Goal: Information Seeking & Learning: Learn about a topic

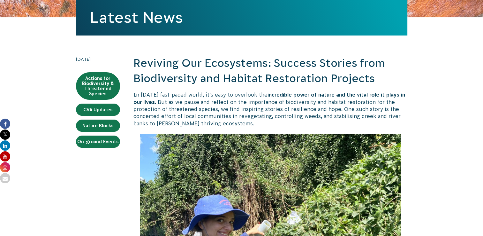
scroll to position [109, 0]
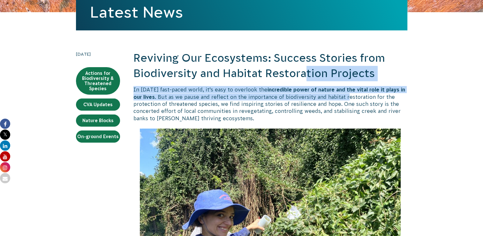
drag, startPoint x: 305, startPoint y: 79, endPoint x: 348, endPoint y: 94, distance: 45.5
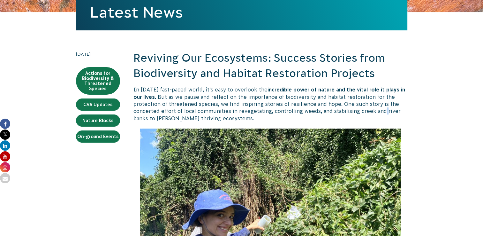
drag, startPoint x: 348, startPoint y: 94, endPoint x: 381, endPoint y: 110, distance: 37.4
click at [381, 110] on p "In [DATE] fast-paced world, it’s easy to overlook the incredible power of natur…" at bounding box center [270, 104] width 274 height 36
click at [363, 70] on h2 "Reviving Our Ecosystems: Success Stories from Biodiversity and Habitat Restorat…" at bounding box center [270, 65] width 274 height 30
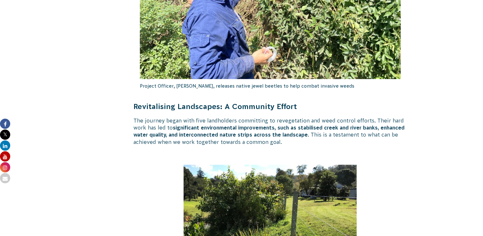
scroll to position [355, 0]
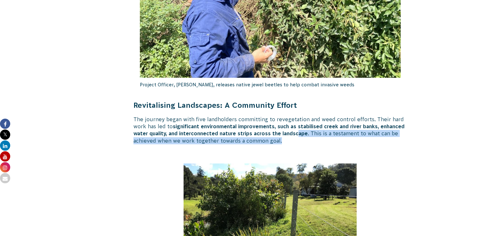
drag, startPoint x: 299, startPoint y: 133, endPoint x: 329, endPoint y: 140, distance: 31.3
click at [329, 140] on p "The journey began with five landholders committing to revegetation and weed con…" at bounding box center [270, 130] width 274 height 29
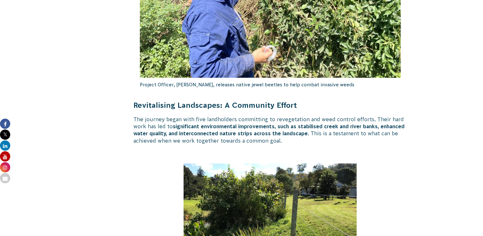
drag, startPoint x: 329, startPoint y: 140, endPoint x: 254, endPoint y: 107, distance: 82.3
click at [254, 107] on strong "Revitalising Landscapes: A Community Effort" at bounding box center [214, 105] width 163 height 8
drag, startPoint x: 222, startPoint y: 107, endPoint x: 304, endPoint y: 102, distance: 81.9
click at [304, 102] on h4 "Revitalising Landscapes: A Community Effort" at bounding box center [270, 105] width 274 height 10
drag, startPoint x: 304, startPoint y: 102, endPoint x: 306, endPoint y: 113, distance: 11.8
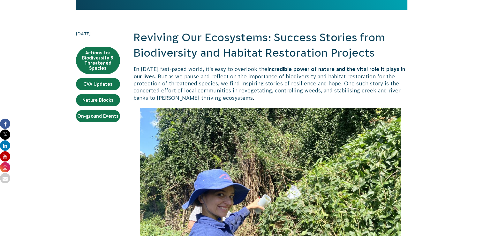
scroll to position [128, 0]
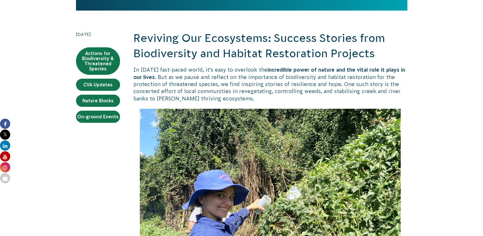
click at [224, 85] on p "In [DATE] fast-paced world, it’s easy to overlook the incredible power of natur…" at bounding box center [270, 84] width 274 height 36
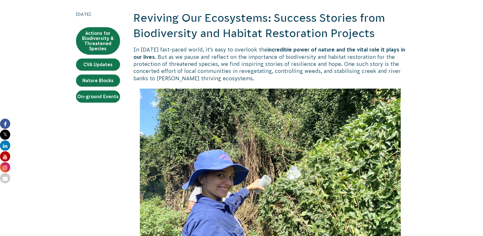
scroll to position [113, 0]
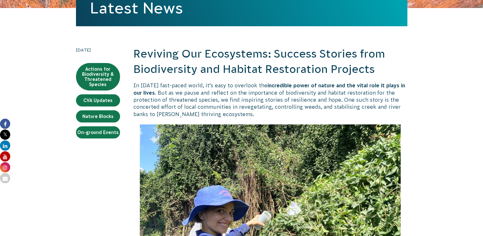
drag, startPoint x: 278, startPoint y: 116, endPoint x: 283, endPoint y: 117, distance: 5.5
click at [283, 117] on p "In [DATE] fast-paced world, it’s easy to overlook the incredible power of natur…" at bounding box center [270, 100] width 274 height 36
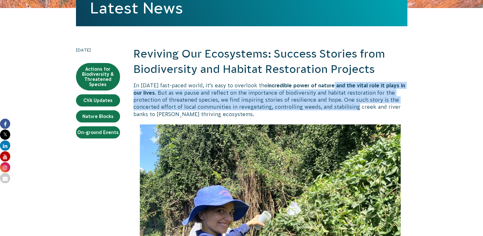
drag, startPoint x: 333, startPoint y: 80, endPoint x: 353, endPoint y: 104, distance: 31.1
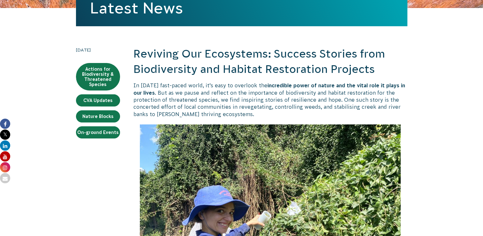
drag, startPoint x: 353, startPoint y: 104, endPoint x: 338, endPoint y: 120, distance: 21.7
drag, startPoint x: 338, startPoint y: 120, endPoint x: 281, endPoint y: 109, distance: 57.7
click at [281, 109] on p "In [DATE] fast-paced world, it’s easy to overlook the incredible power of natur…" at bounding box center [270, 100] width 274 height 36
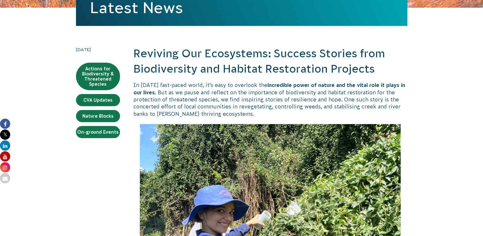
click at [256, 109] on p "In [DATE] fast-paced world, it’s easy to overlook the incredible power of natur…" at bounding box center [270, 99] width 274 height 36
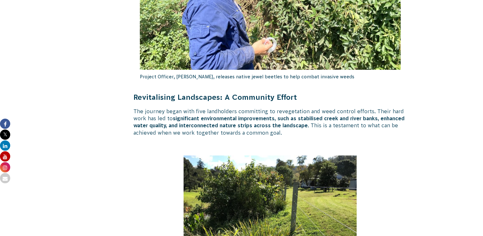
scroll to position [363, 0]
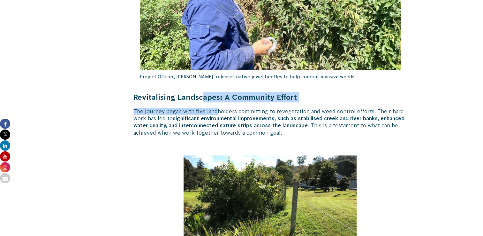
drag, startPoint x: 201, startPoint y: 99, endPoint x: 216, endPoint y: 102, distance: 15.7
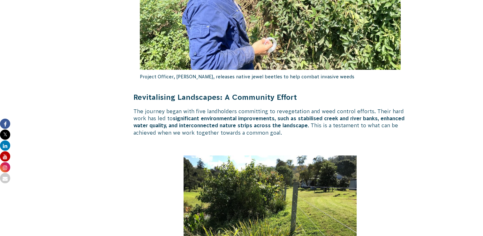
drag, startPoint x: 216, startPoint y: 102, endPoint x: 189, endPoint y: 91, distance: 29.2
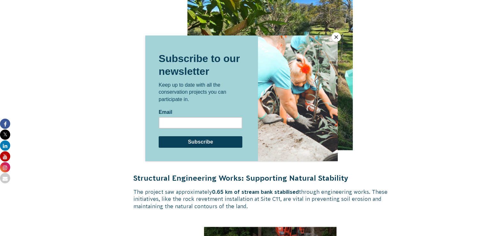
scroll to position [1370, 0]
click at [335, 35] on button "Close" at bounding box center [336, 37] width 10 height 10
